Goal: Task Accomplishment & Management: Use online tool/utility

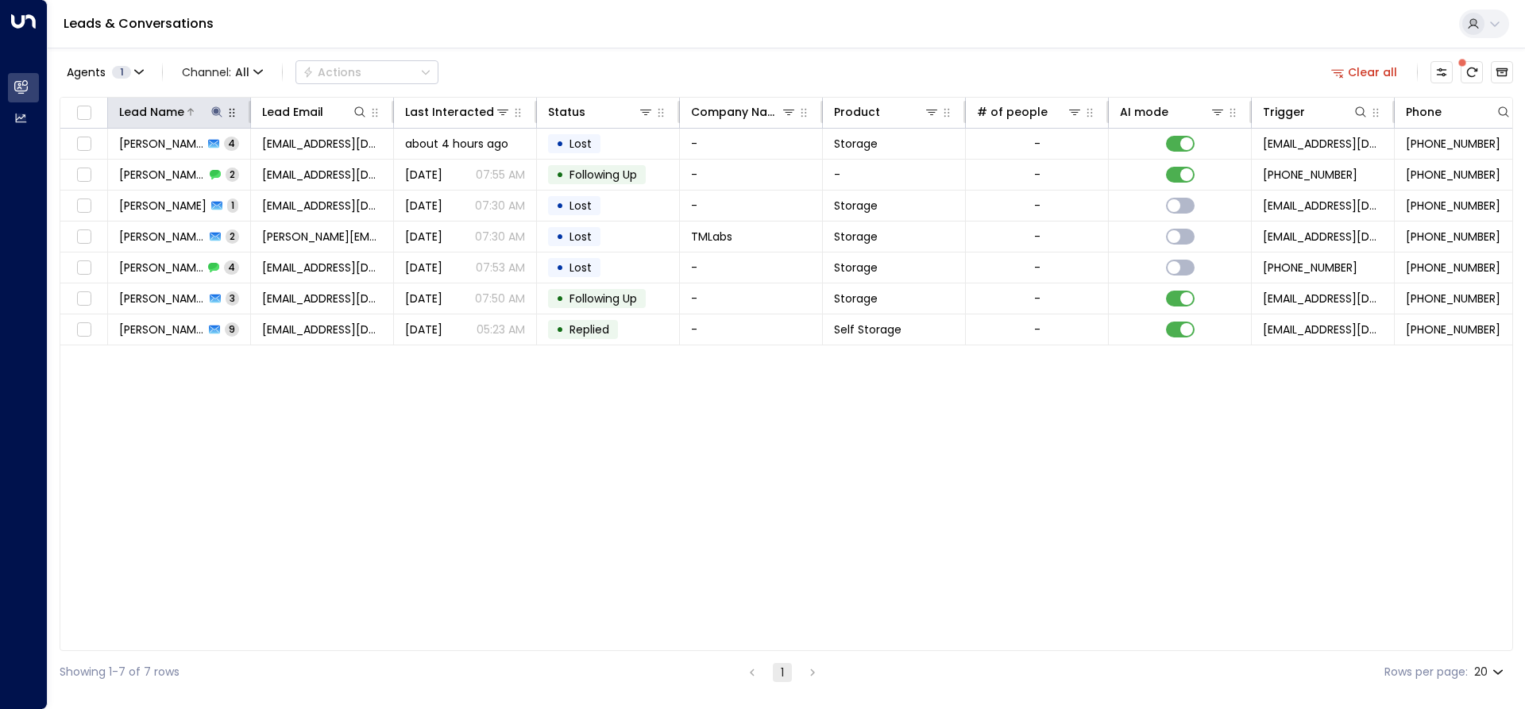
click at [217, 106] on icon at bounding box center [216, 112] width 13 height 13
click at [160, 168] on input "******" at bounding box center [206, 169] width 199 height 29
type input "*"
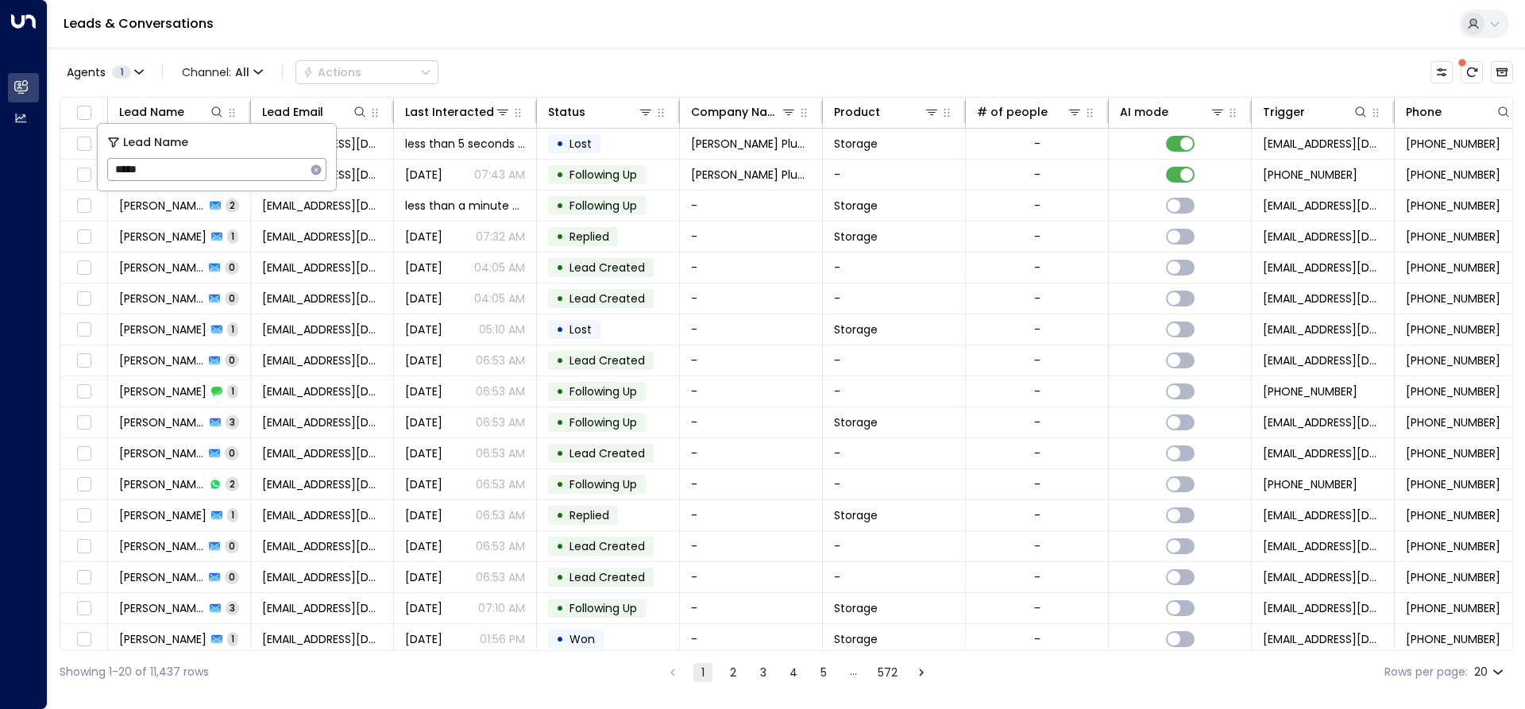
type input "*****"
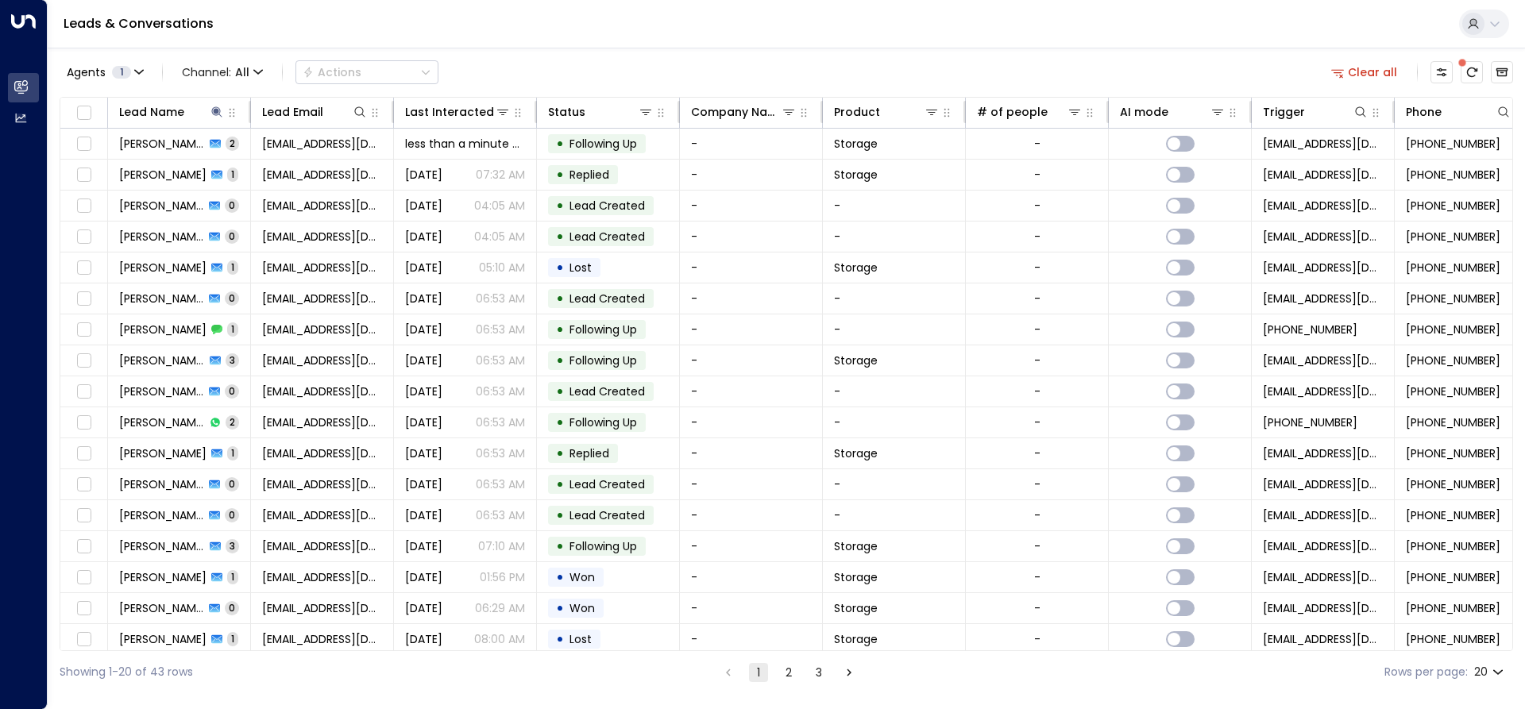
scroll to position [102, 0]
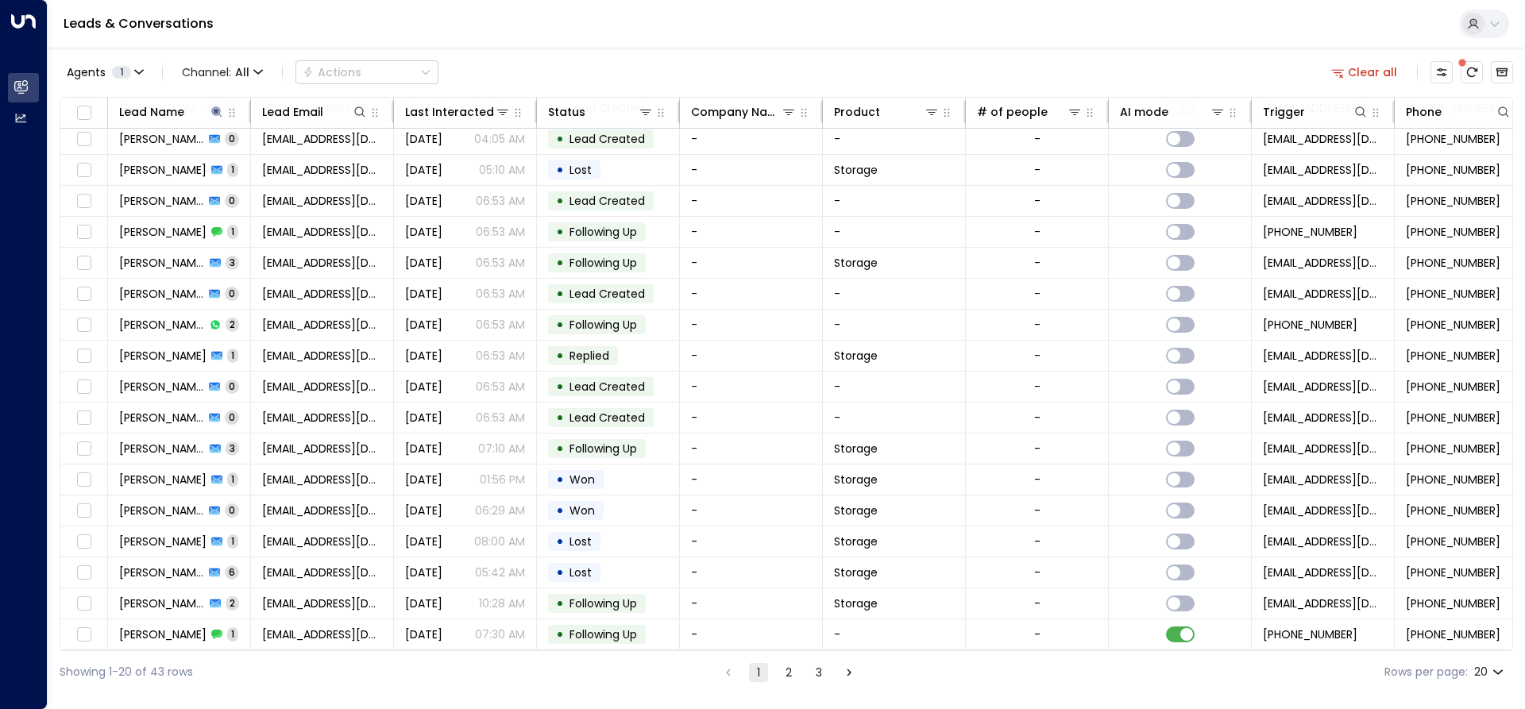
drag, startPoint x: 941, startPoint y: 652, endPoint x: 1084, endPoint y: 646, distance: 143.1
click at [1087, 650] on div "Agents 1 Channel: All Actions Clear all Lead Name Lead Email Last Interacted St…" at bounding box center [786, 371] width 1453 height 646
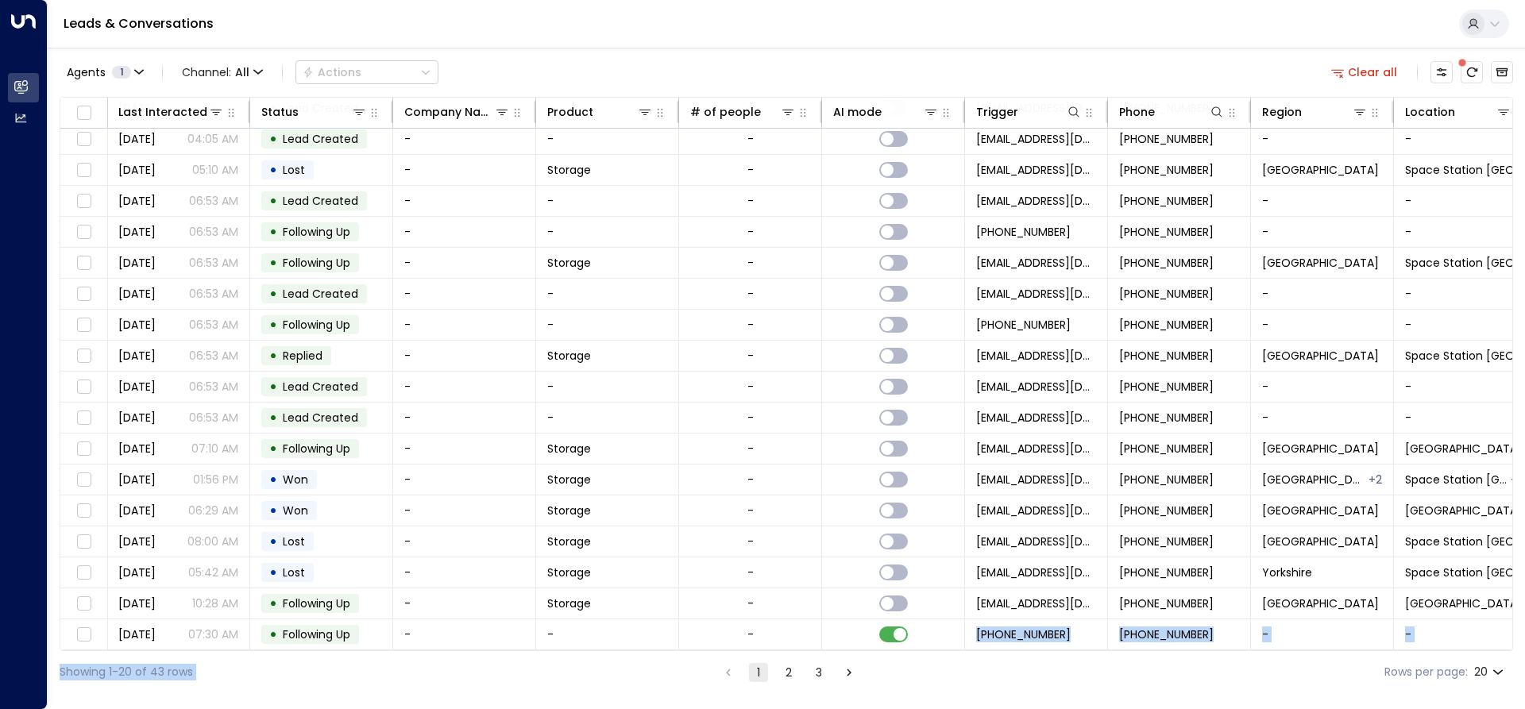
scroll to position [102, 318]
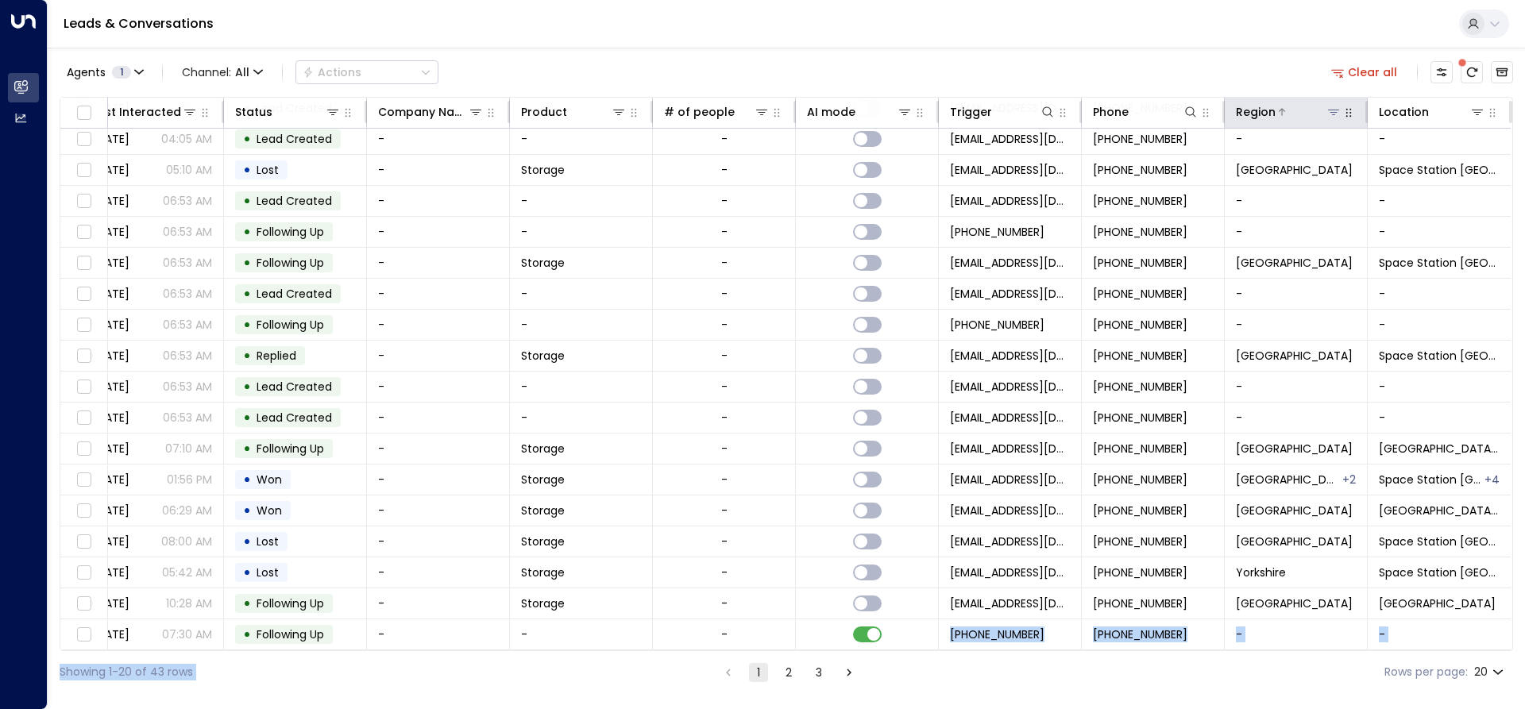
click at [1333, 115] on icon at bounding box center [1333, 112] width 13 height 13
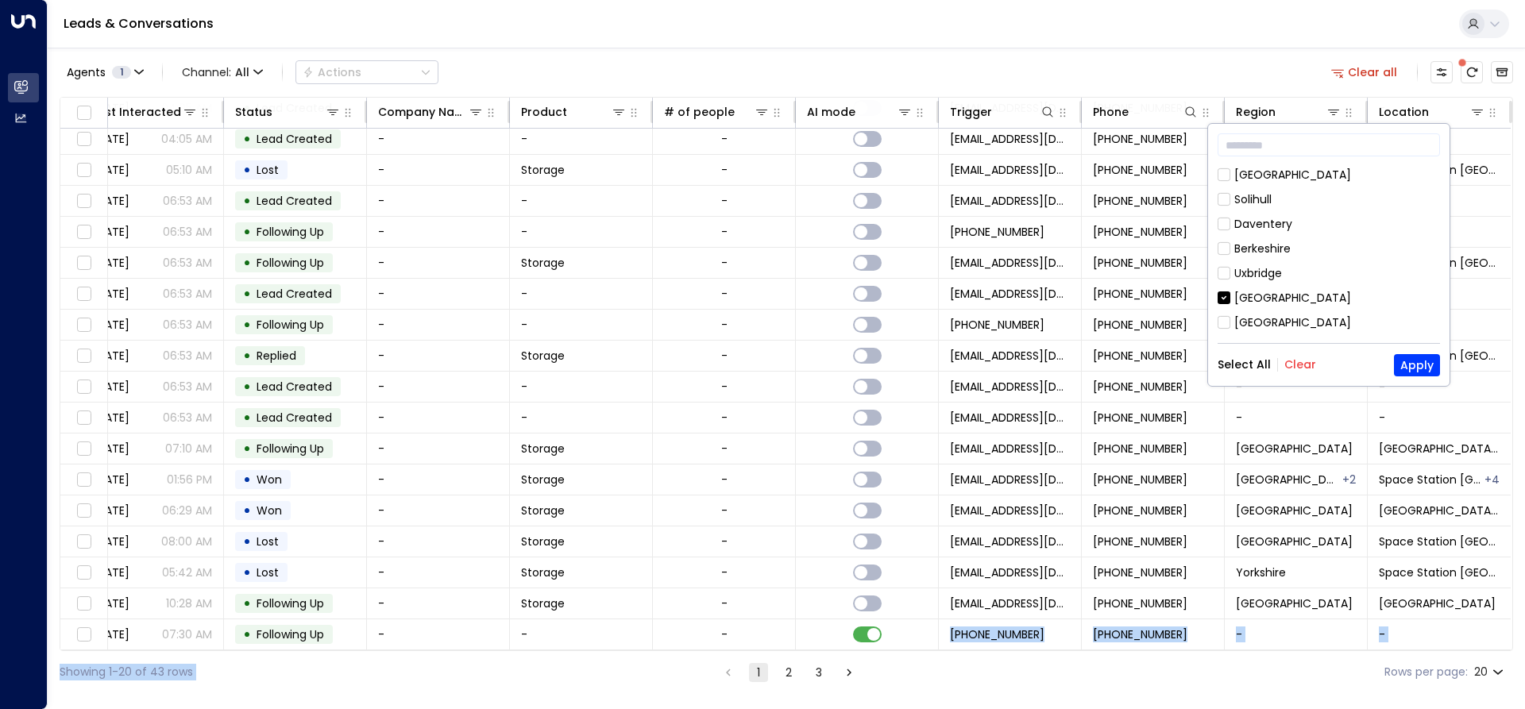
click at [1295, 366] on button "Clear" at bounding box center [1300, 364] width 32 height 13
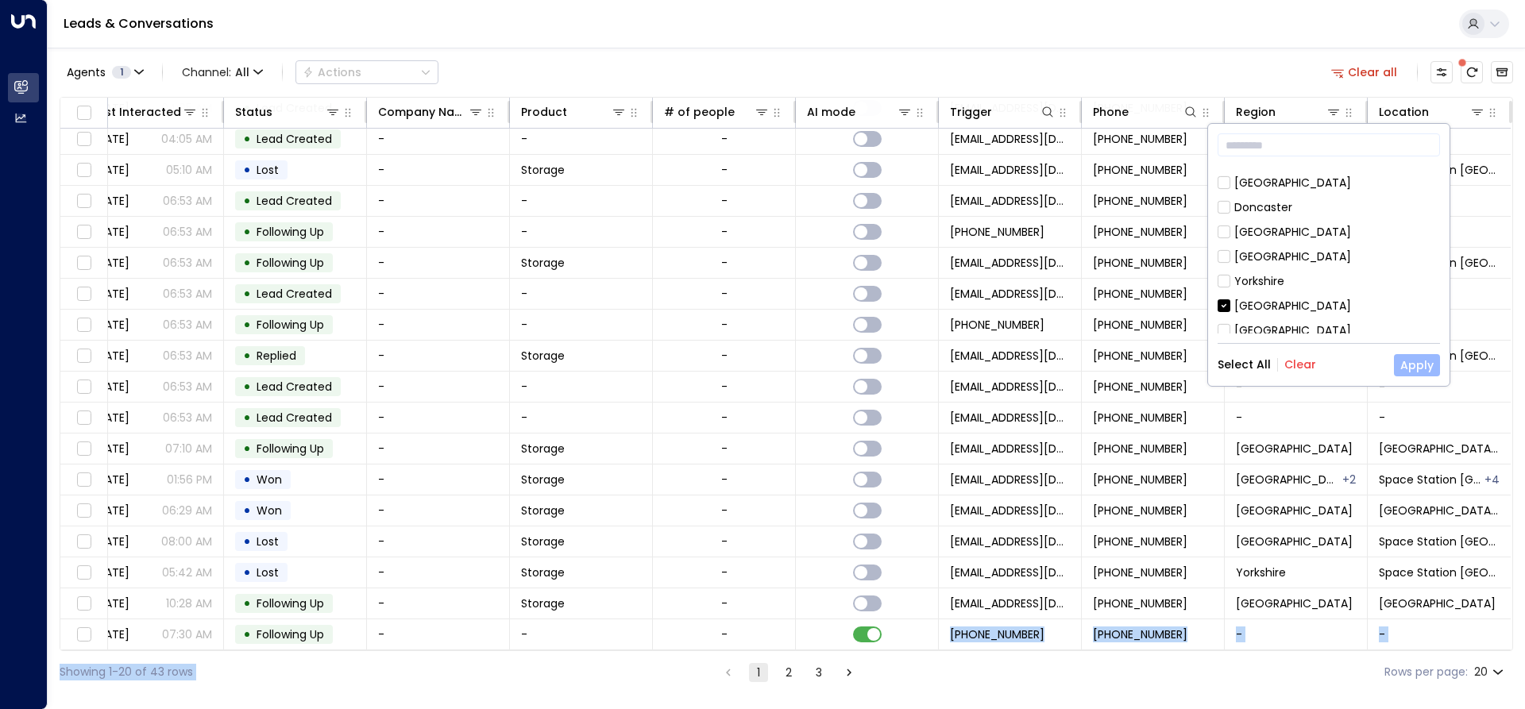
click at [1403, 357] on button "Apply" at bounding box center [1417, 365] width 46 height 22
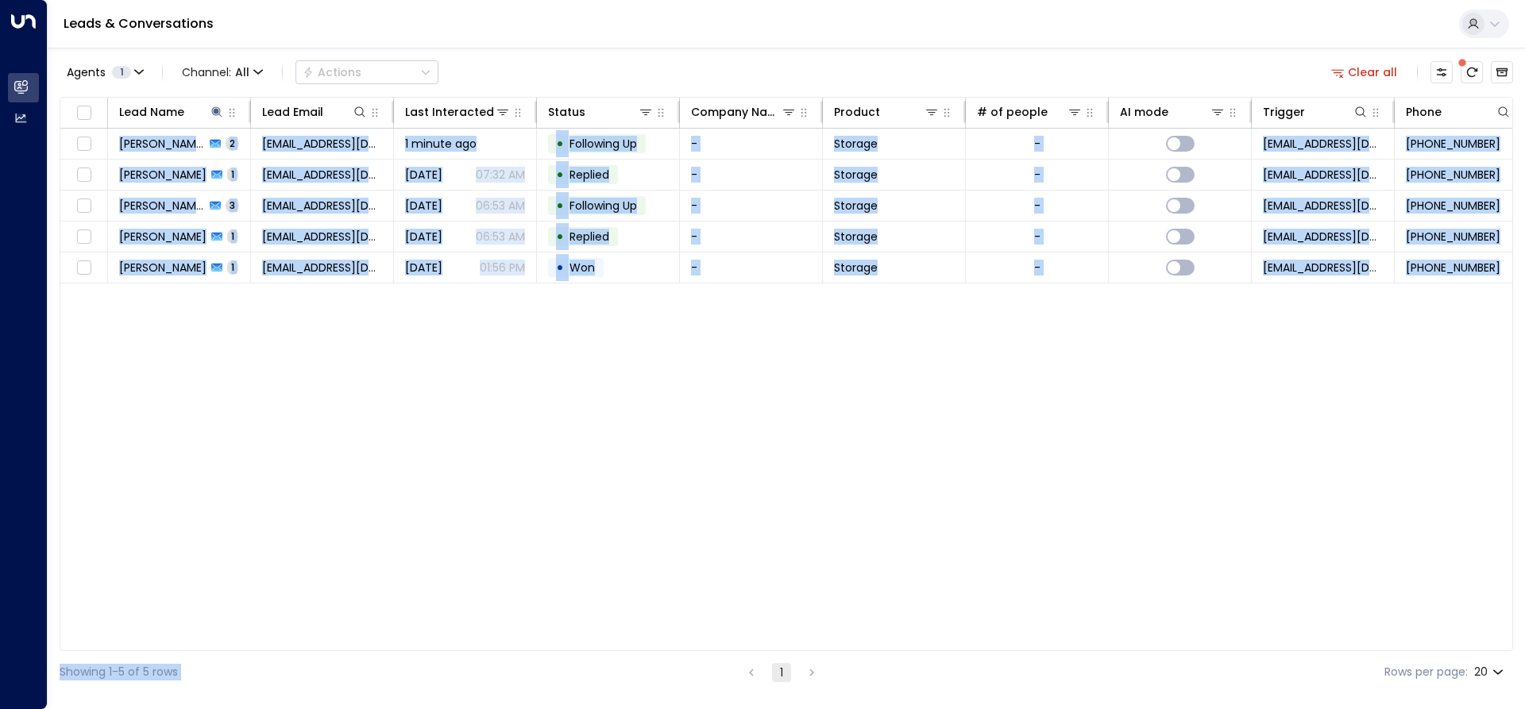
click at [223, 357] on div "Lead Name Lead Email Last Interacted Status Company Name Product # of people AI…" at bounding box center [786, 374] width 1453 height 554
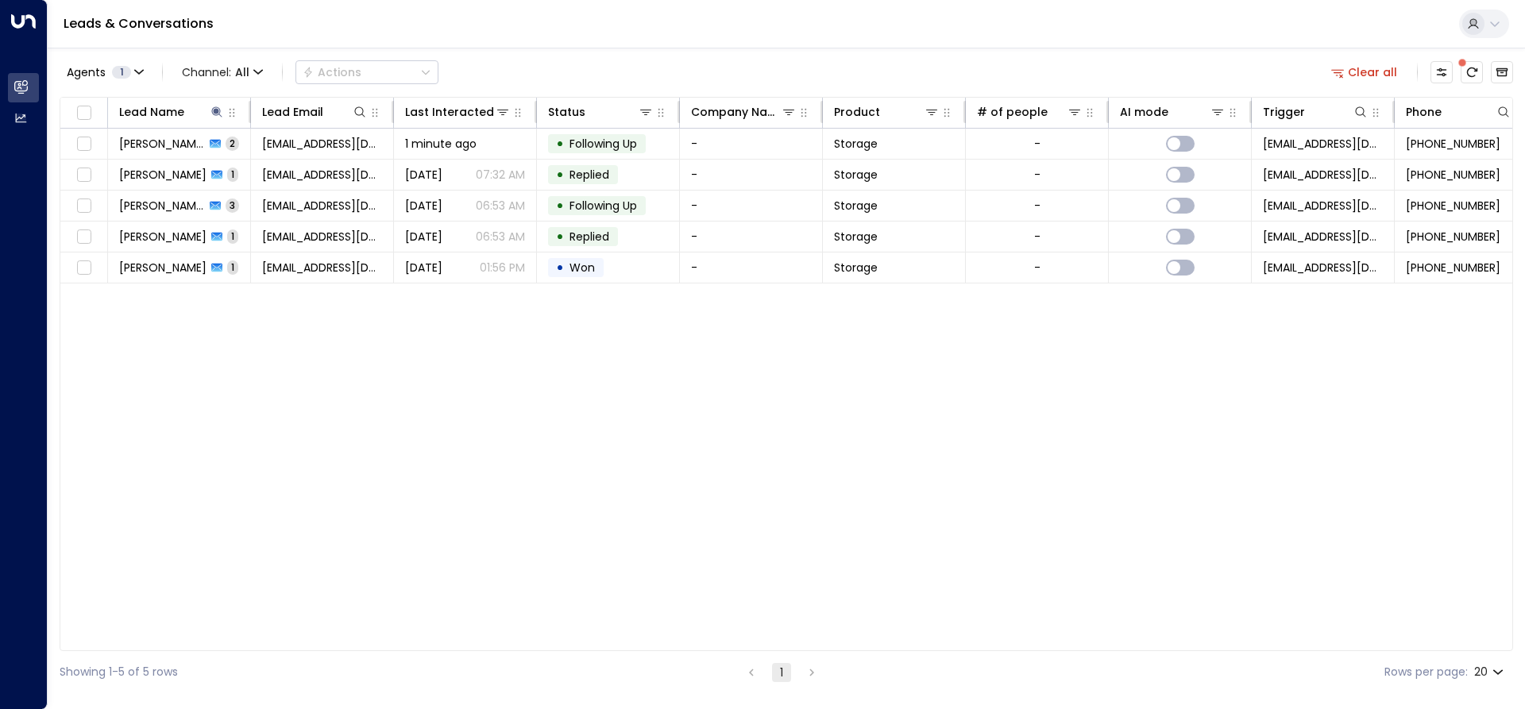
click at [317, 46] on div "Leads & Conversations" at bounding box center [786, 24] width 1477 height 48
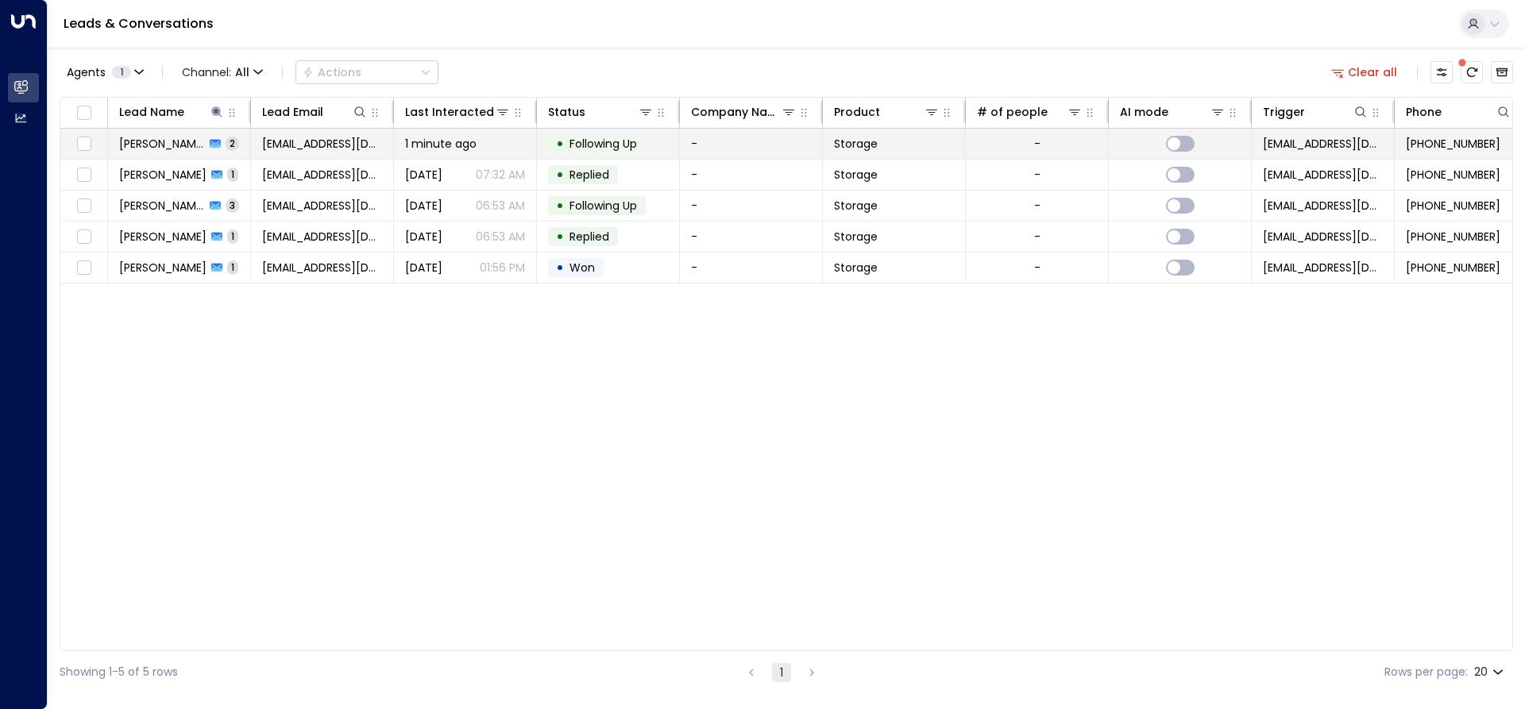
click at [226, 141] on span "2" at bounding box center [233, 144] width 14 height 14
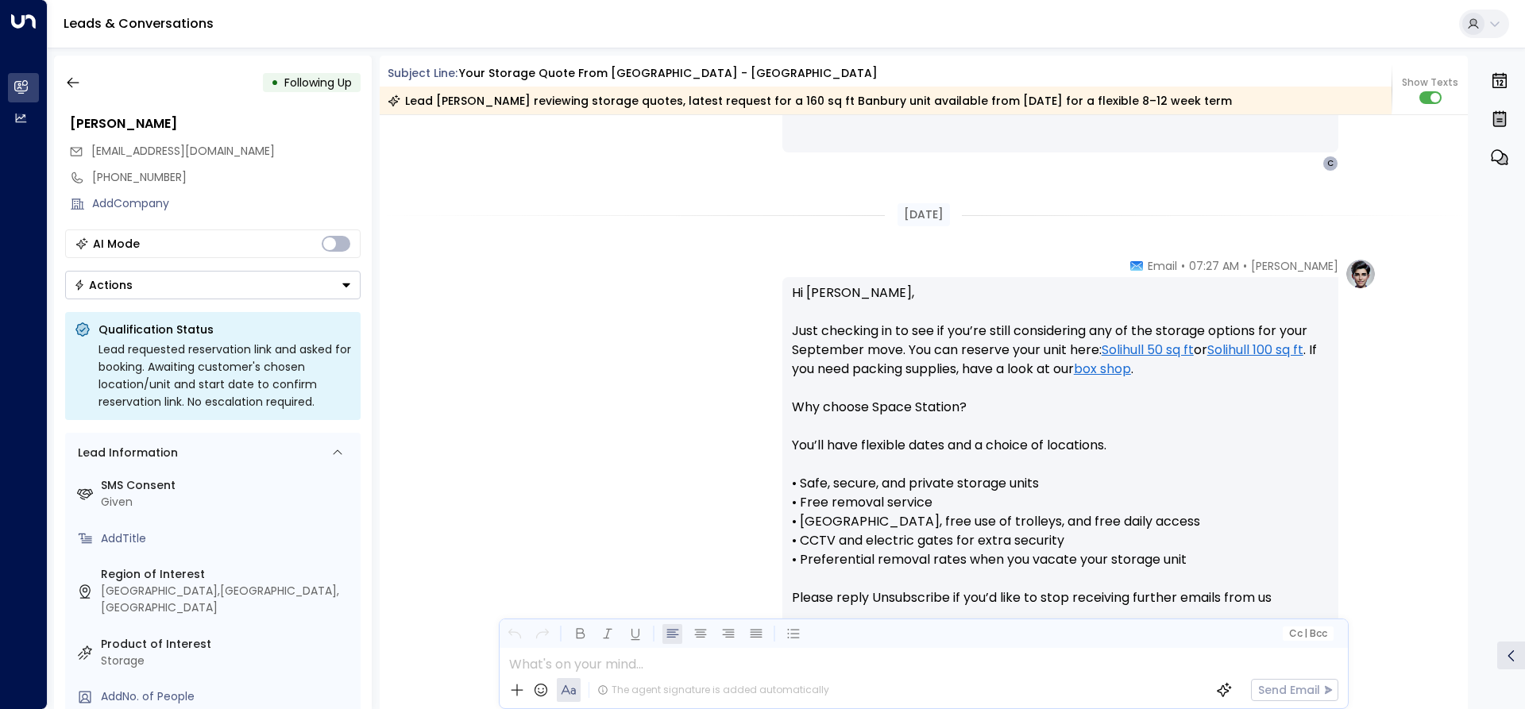
scroll to position [3193, 0]
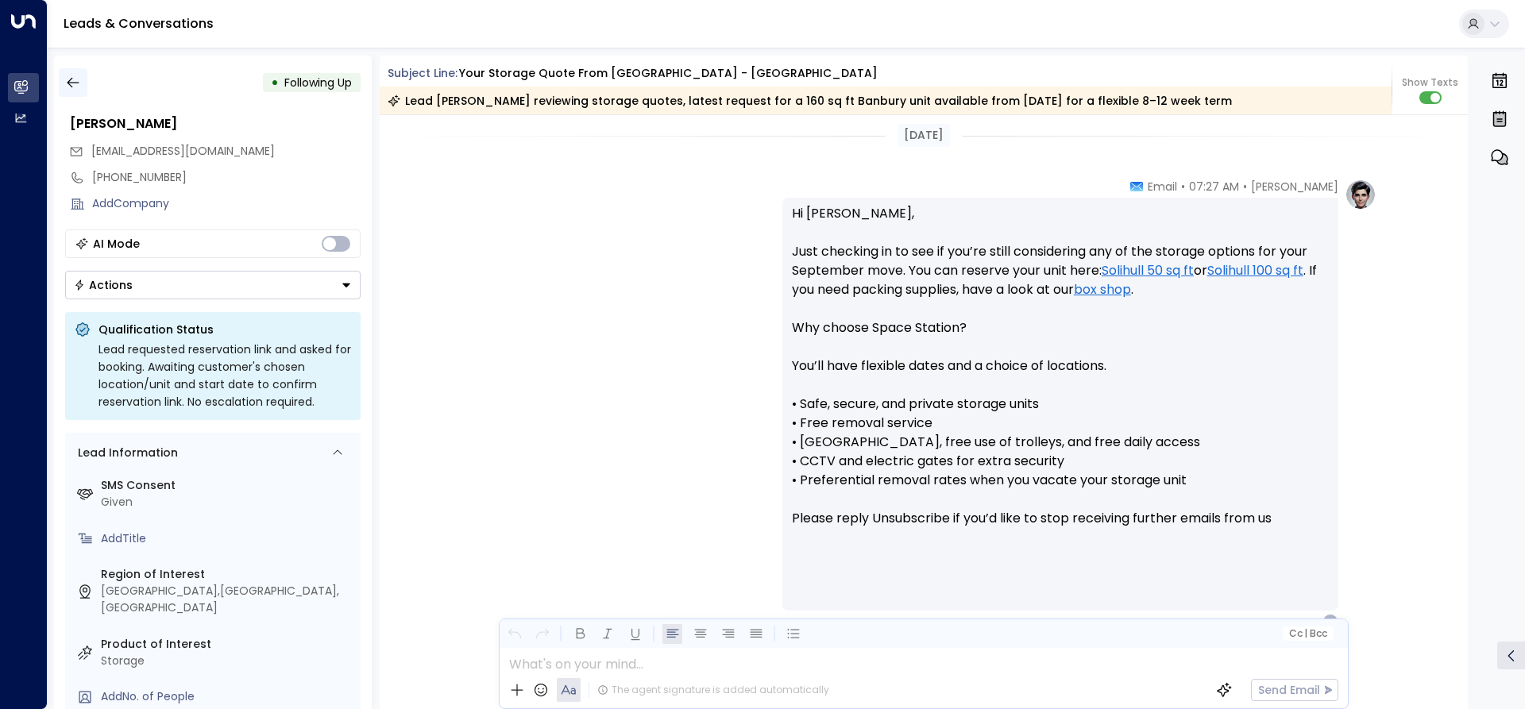
click at [74, 83] on icon "button" at bounding box center [73, 83] width 12 height 10
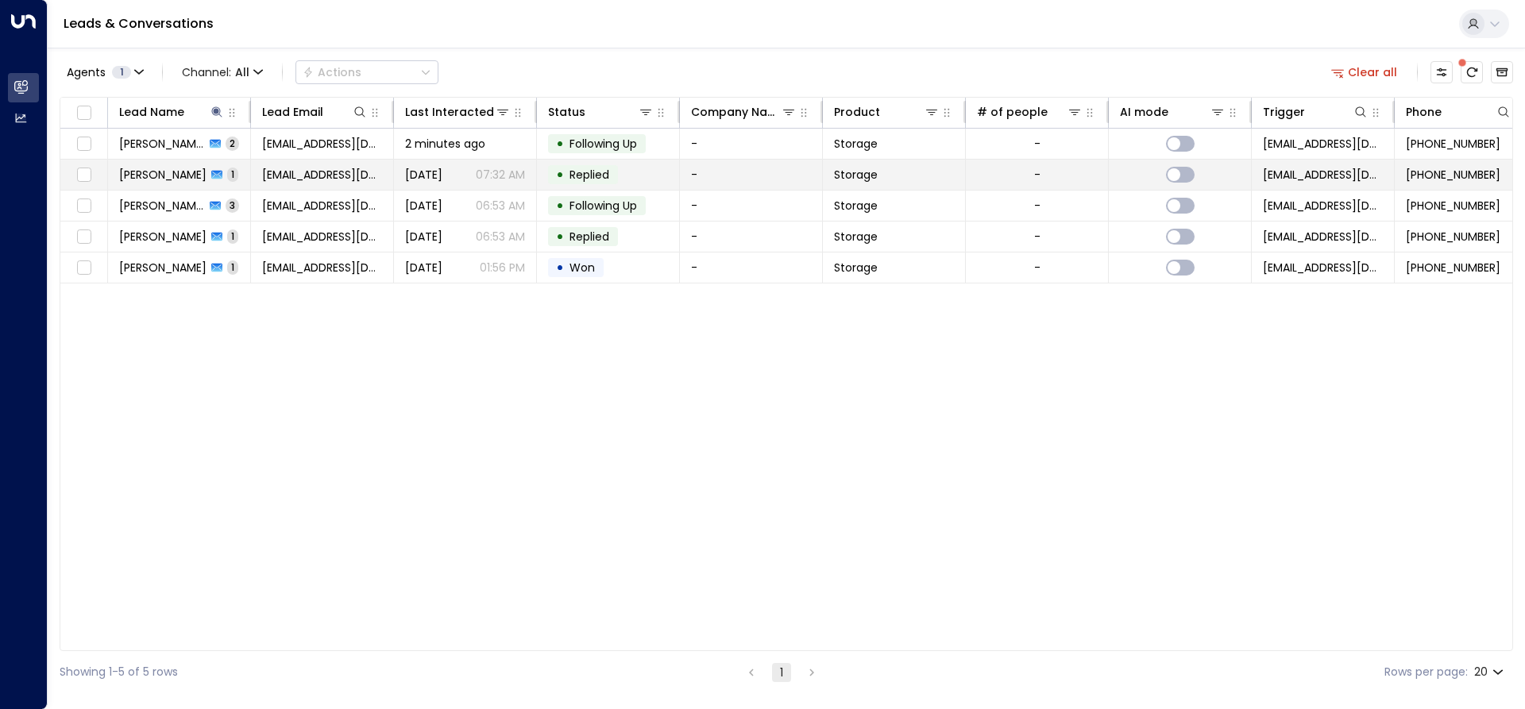
click at [184, 172] on span "[PERSON_NAME]" at bounding box center [162, 175] width 87 height 16
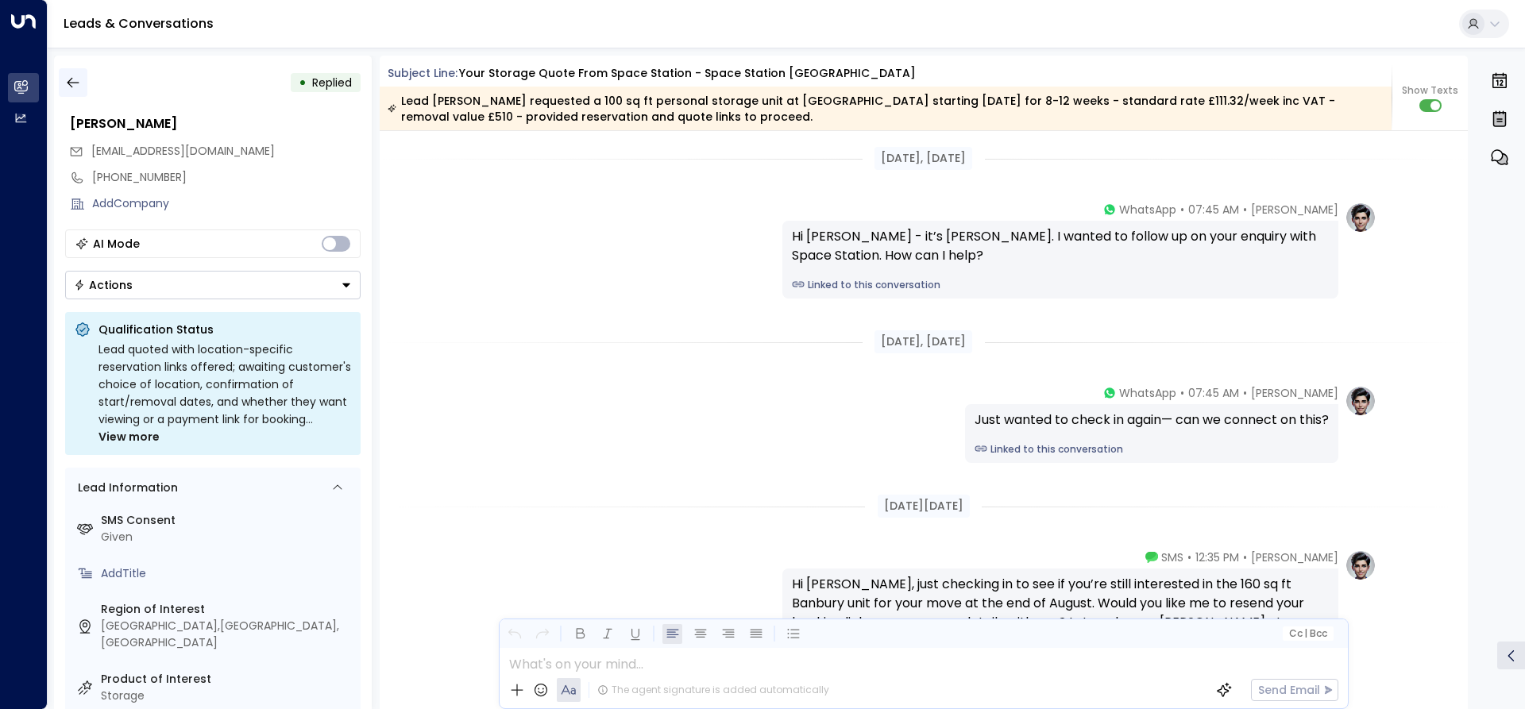
click at [75, 83] on icon "button" at bounding box center [73, 83] width 16 height 16
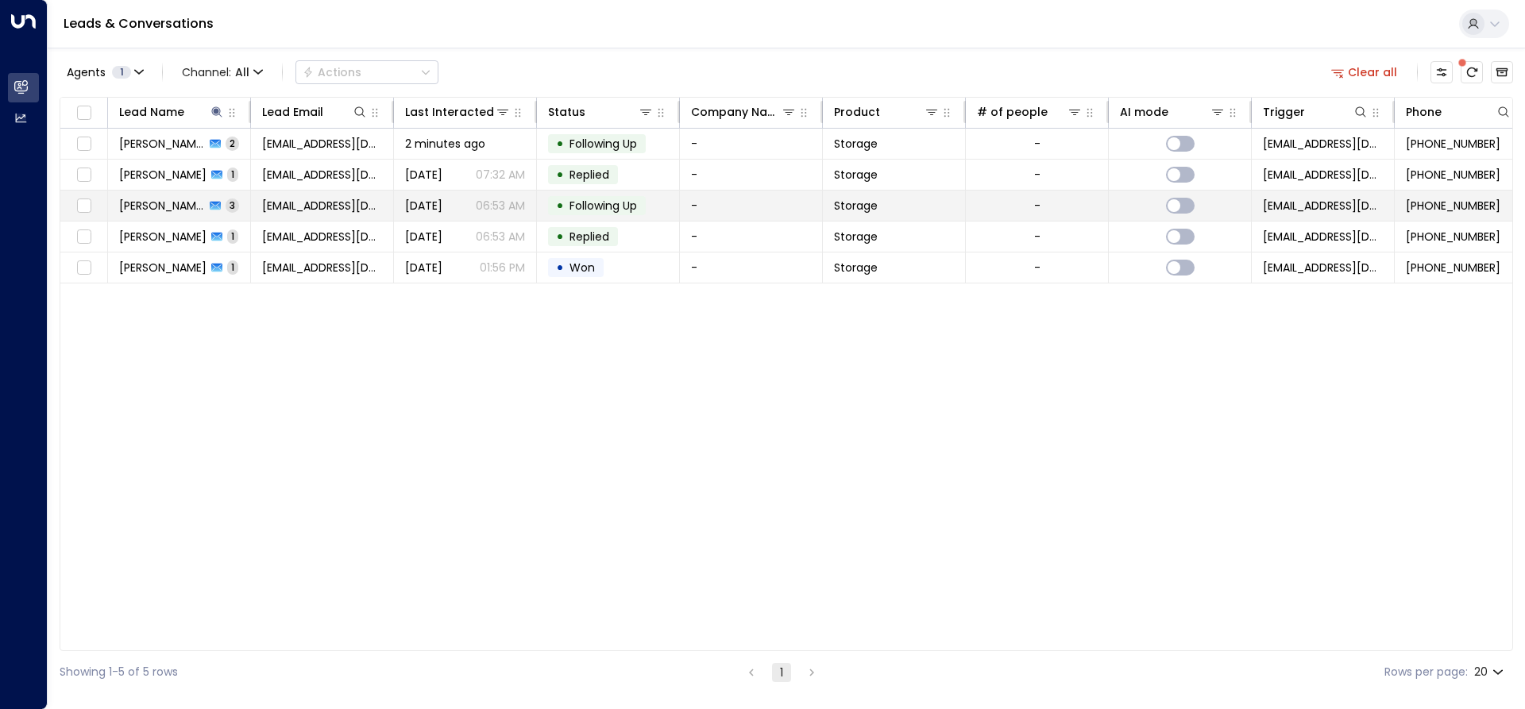
click at [177, 195] on td "[PERSON_NAME] 3" at bounding box center [179, 206] width 143 height 30
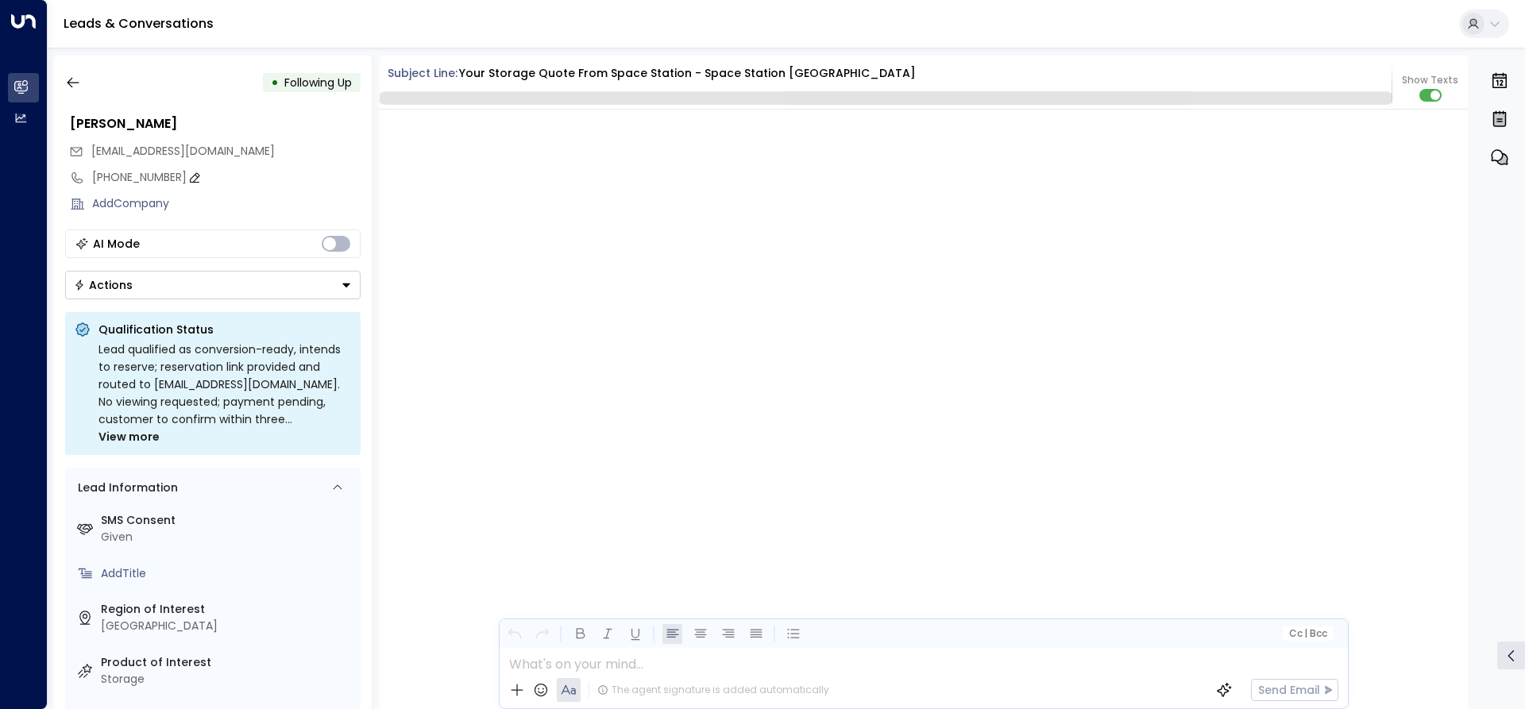
scroll to position [2551, 0]
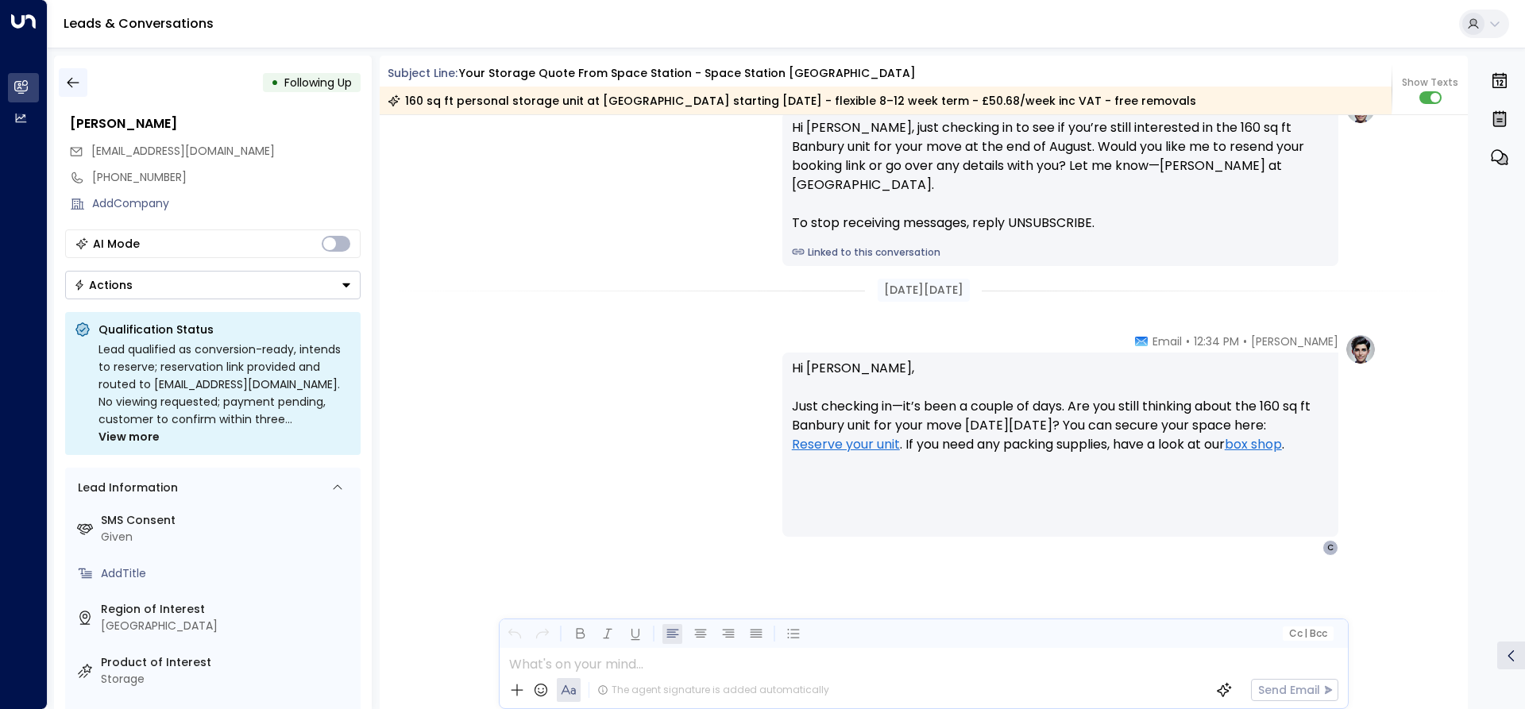
click at [72, 75] on icon "button" at bounding box center [73, 83] width 16 height 16
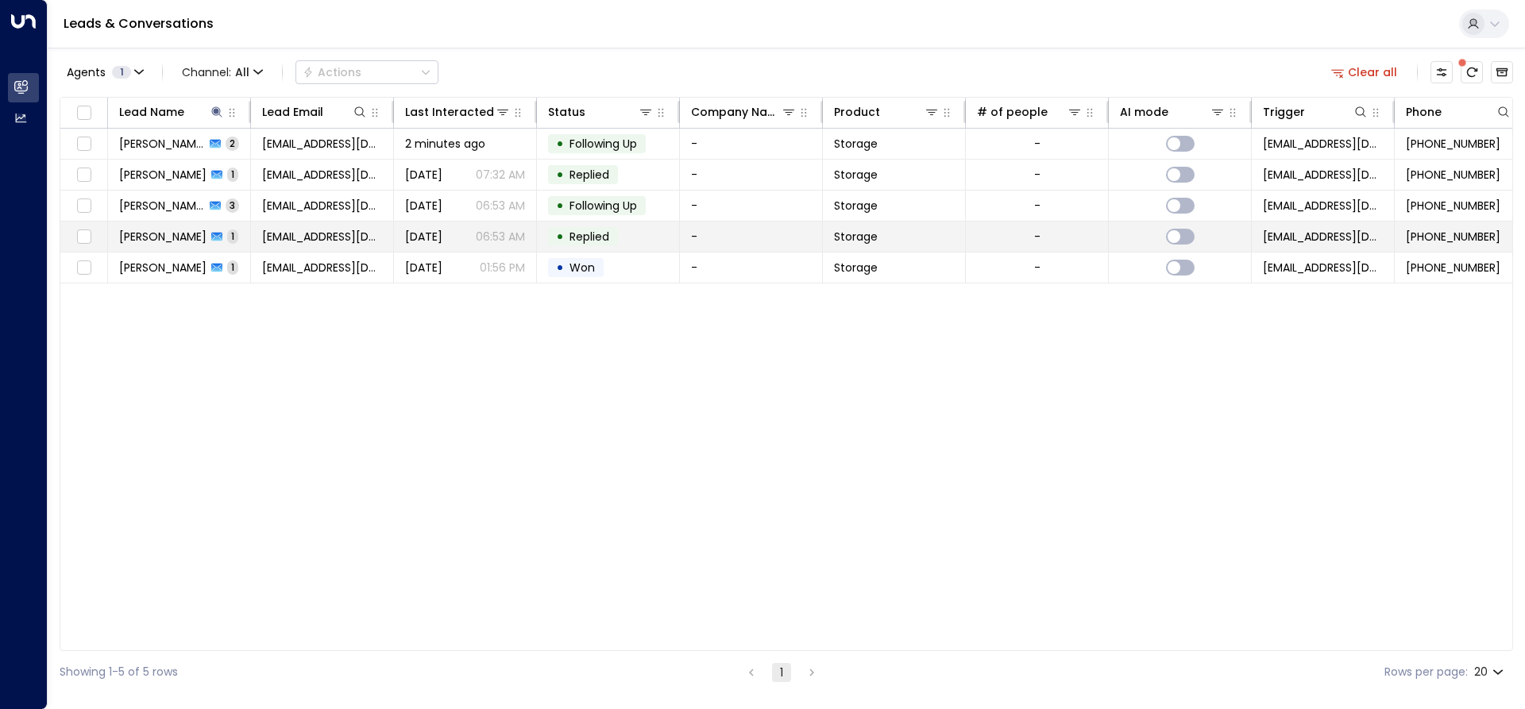
click at [177, 226] on td "[PERSON_NAME] 1" at bounding box center [179, 237] width 143 height 30
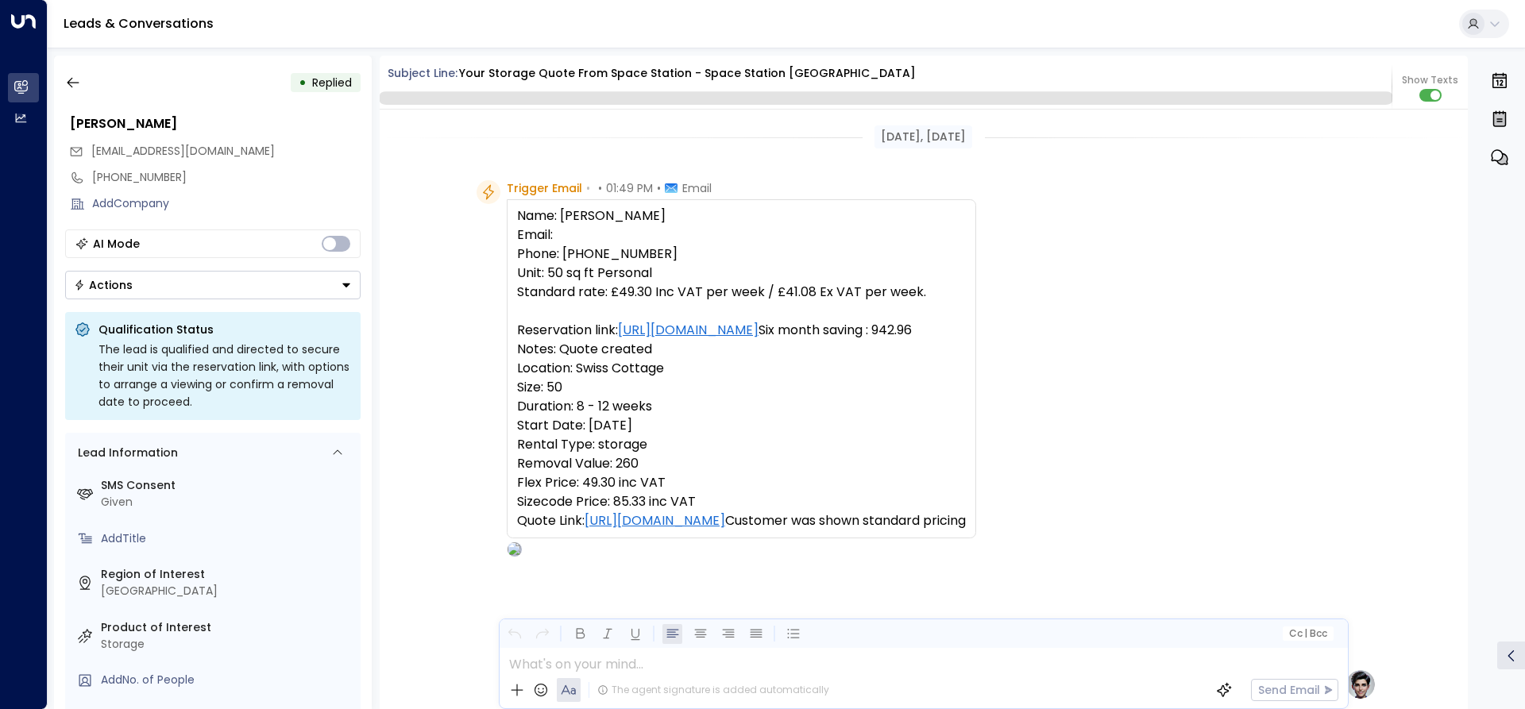
scroll to position [1336, 0]
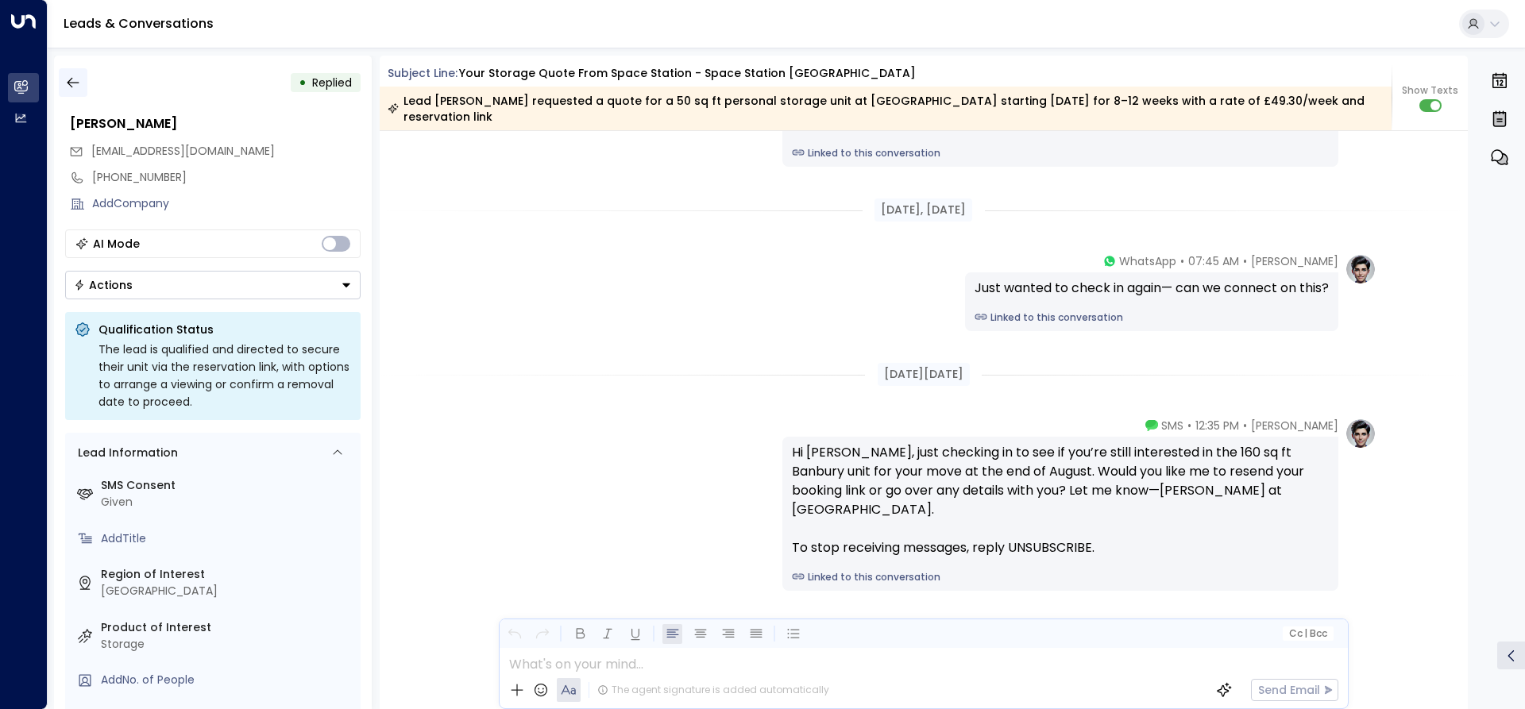
click at [70, 79] on icon "button" at bounding box center [73, 83] width 12 height 10
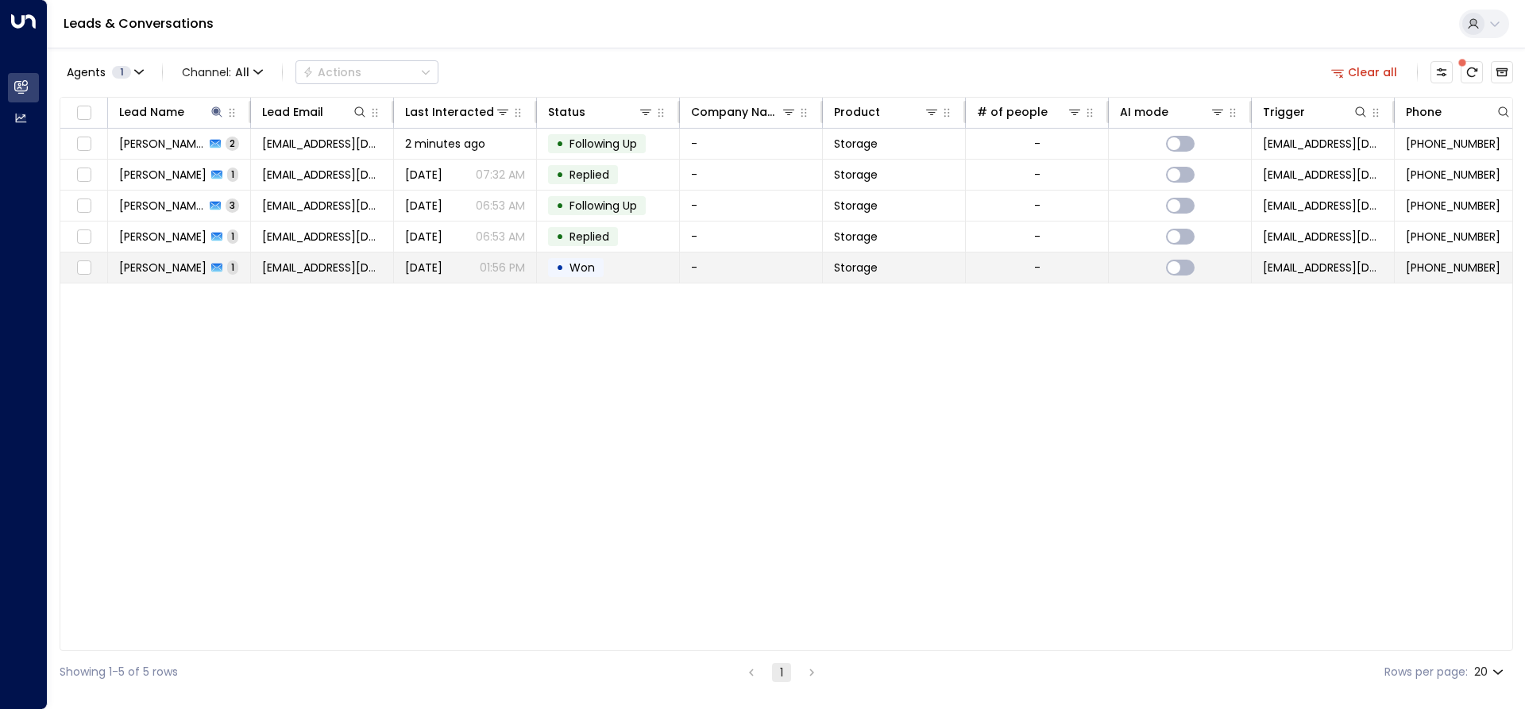
click at [177, 262] on span "[PERSON_NAME]" at bounding box center [162, 268] width 87 height 16
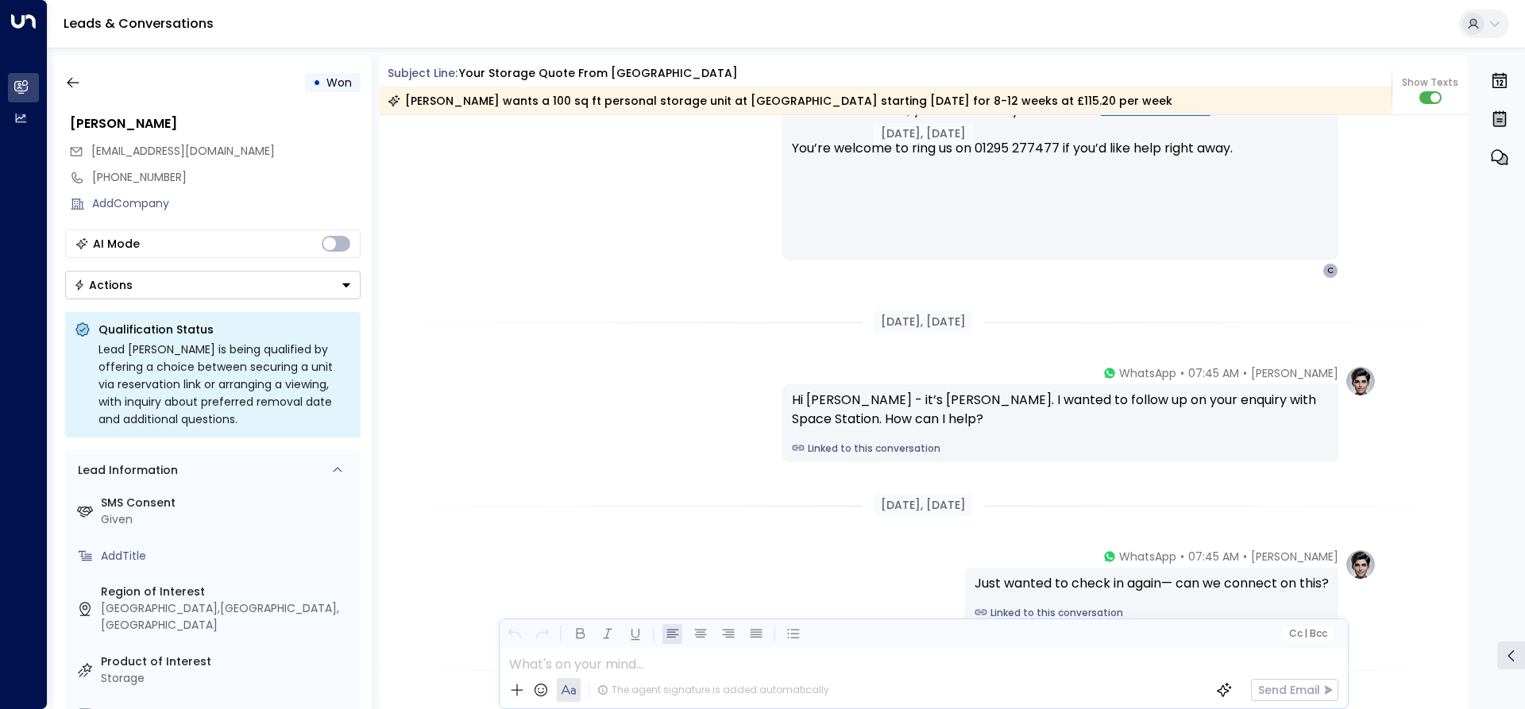
scroll to position [846, 0]
